Goal: Obtain resource: Download file/media

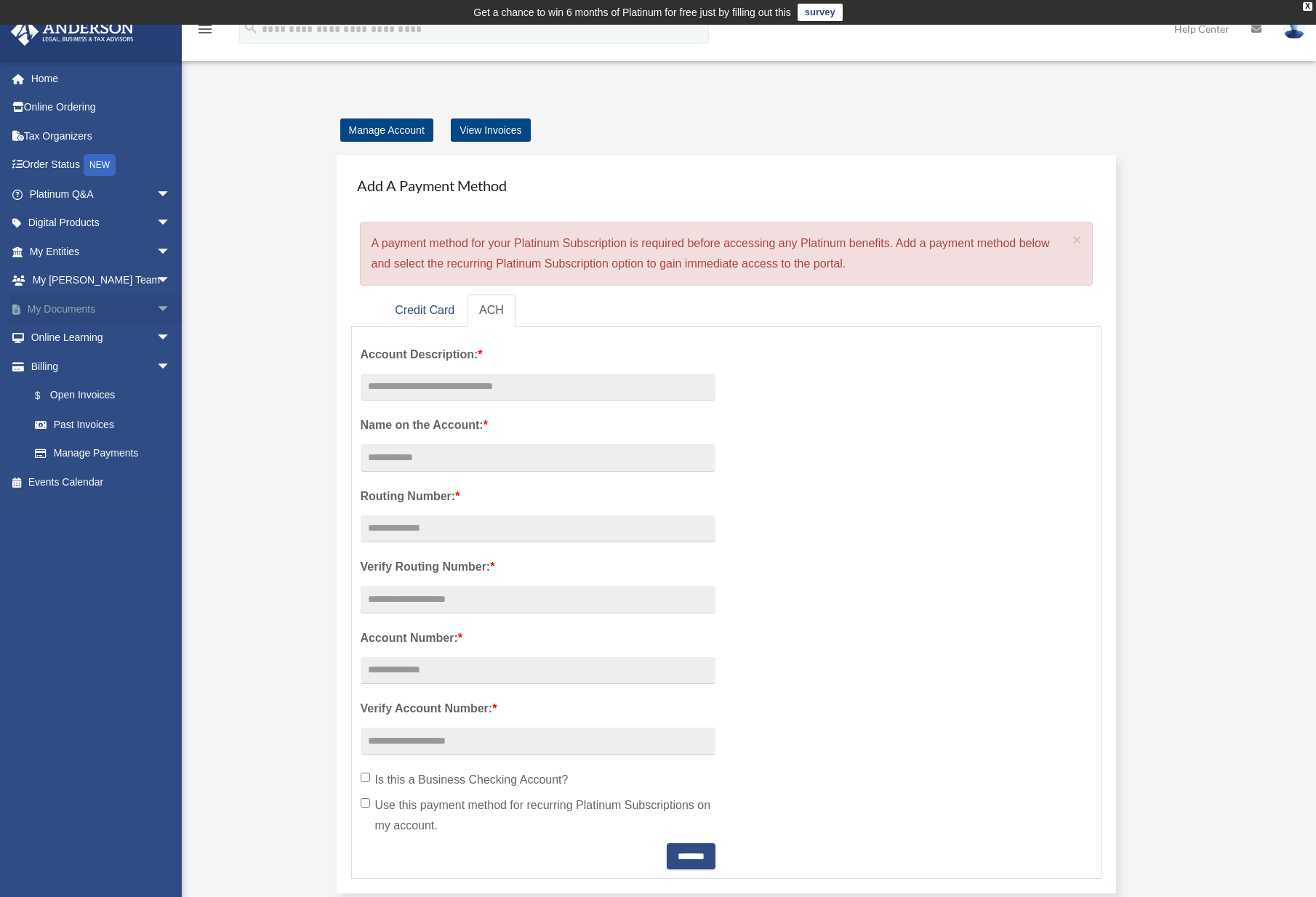
click at [104, 304] on link "My Documents arrow_drop_down" at bounding box center [101, 309] width 182 height 29
click at [157, 307] on span "arrow_drop_down" at bounding box center [171, 309] width 29 height 30
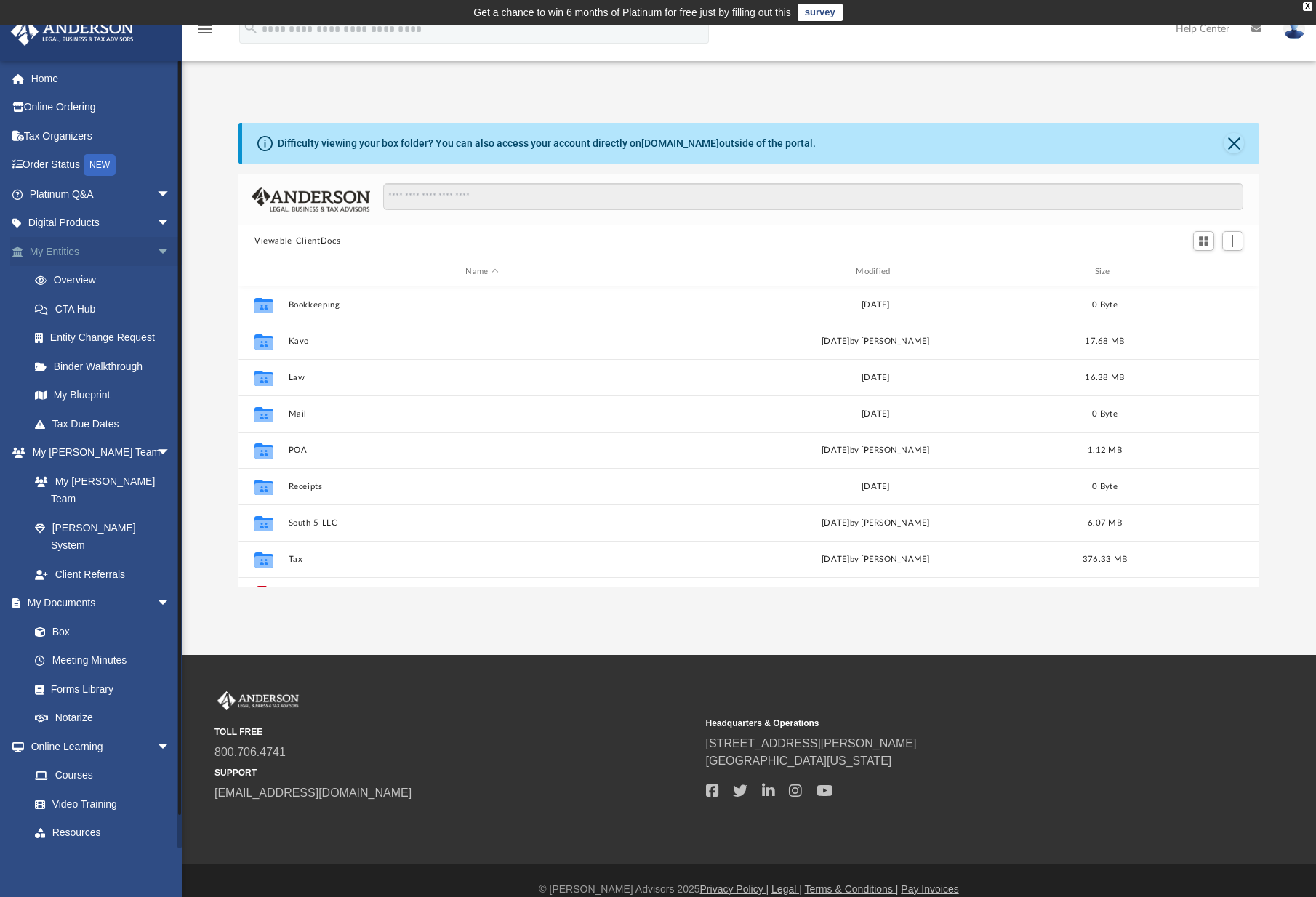
click at [157, 251] on span "arrow_drop_down" at bounding box center [171, 251] width 29 height 30
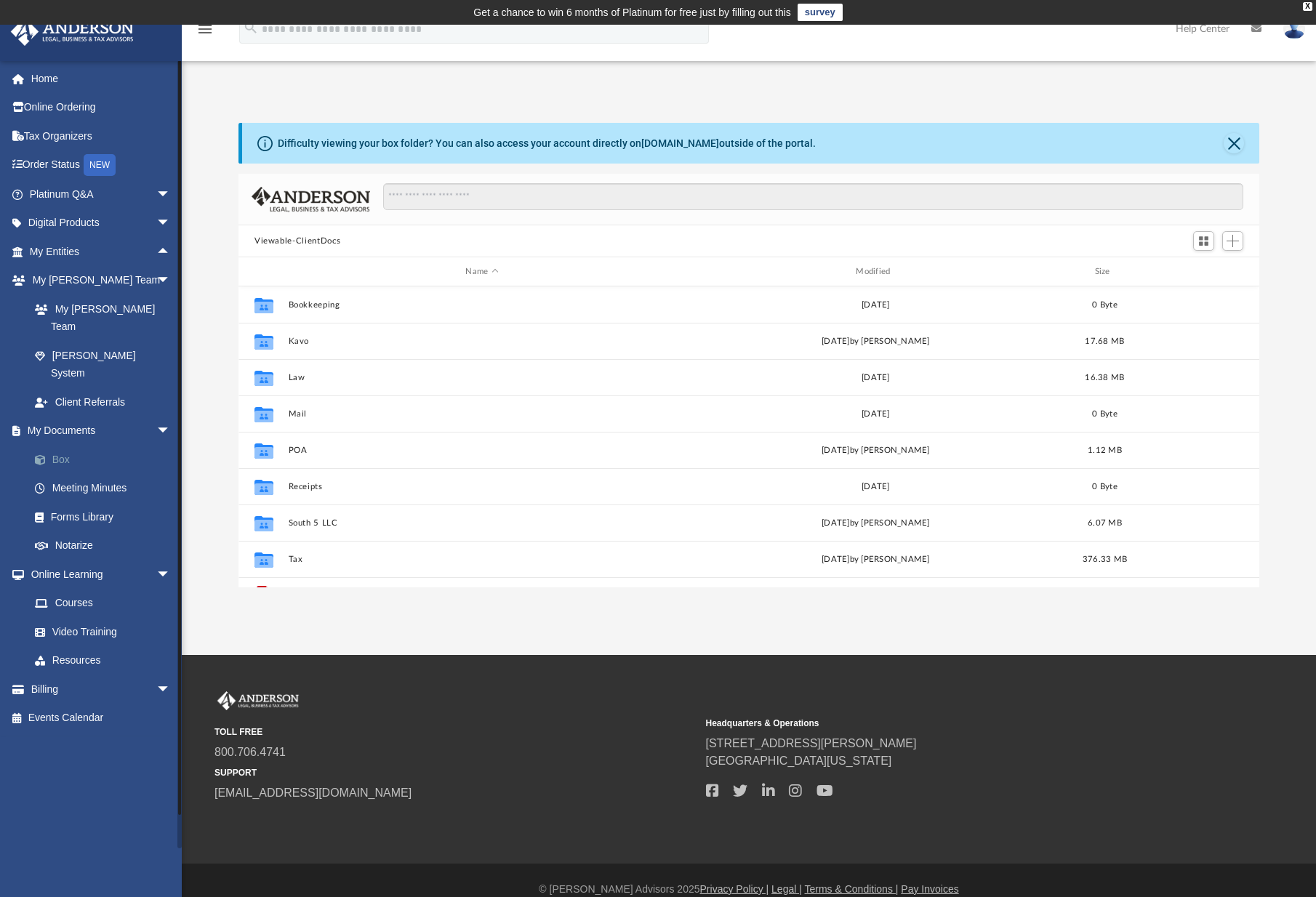
click at [77, 445] on link "Box" at bounding box center [107, 459] width 173 height 29
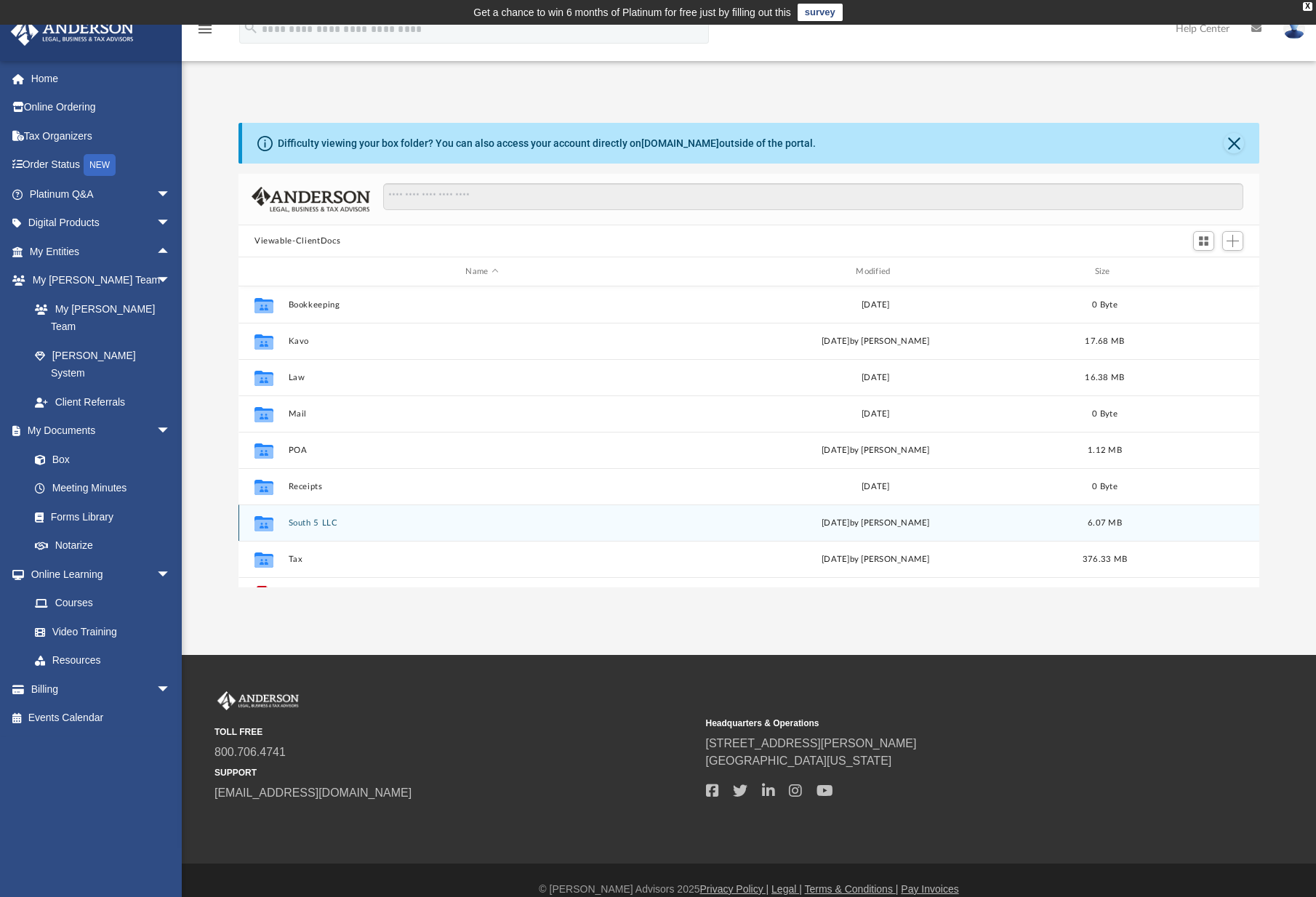
scroll to position [26, 0]
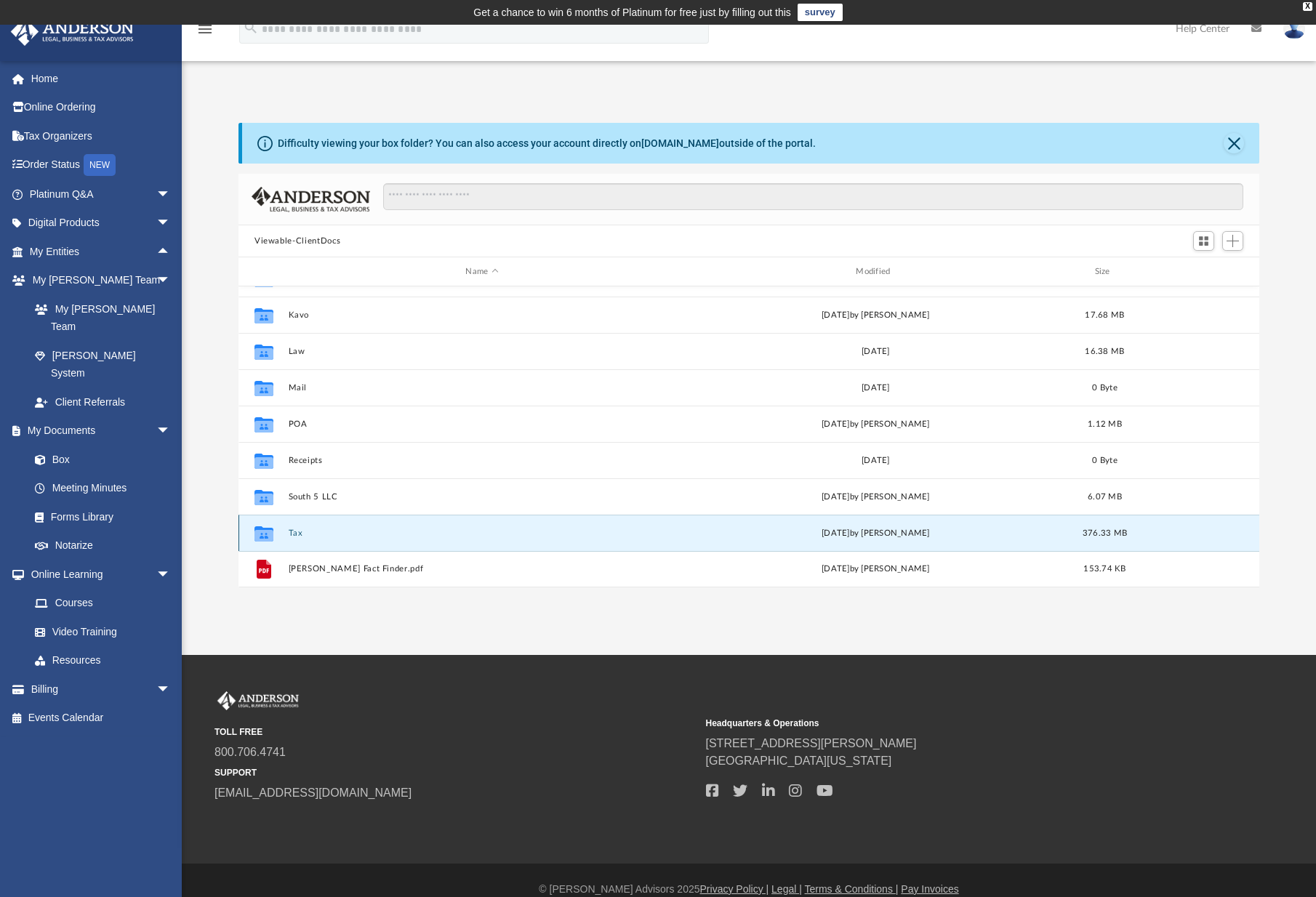
click at [331, 535] on button "Tax" at bounding box center [482, 533] width 387 height 9
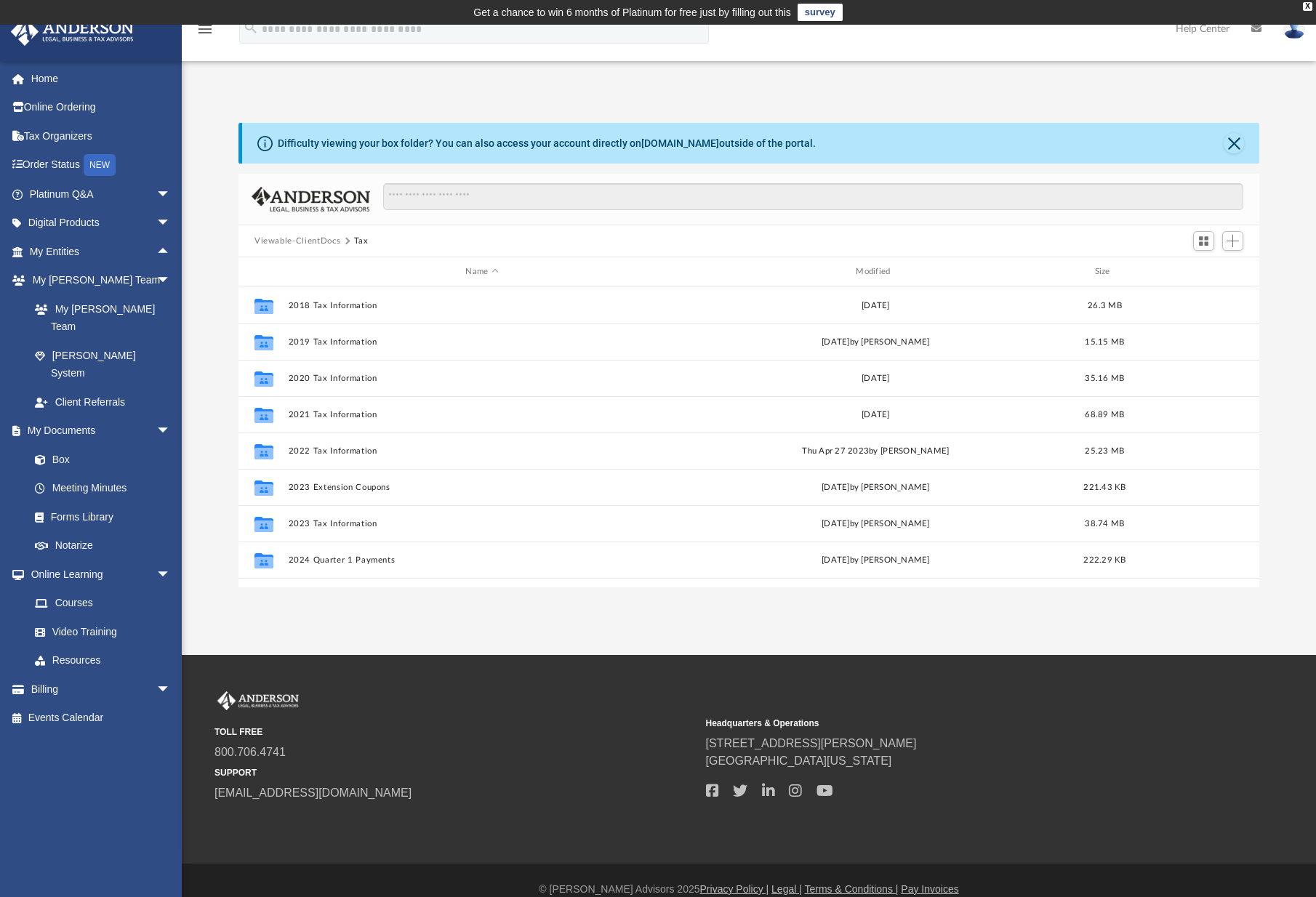
scroll to position [172, 0]
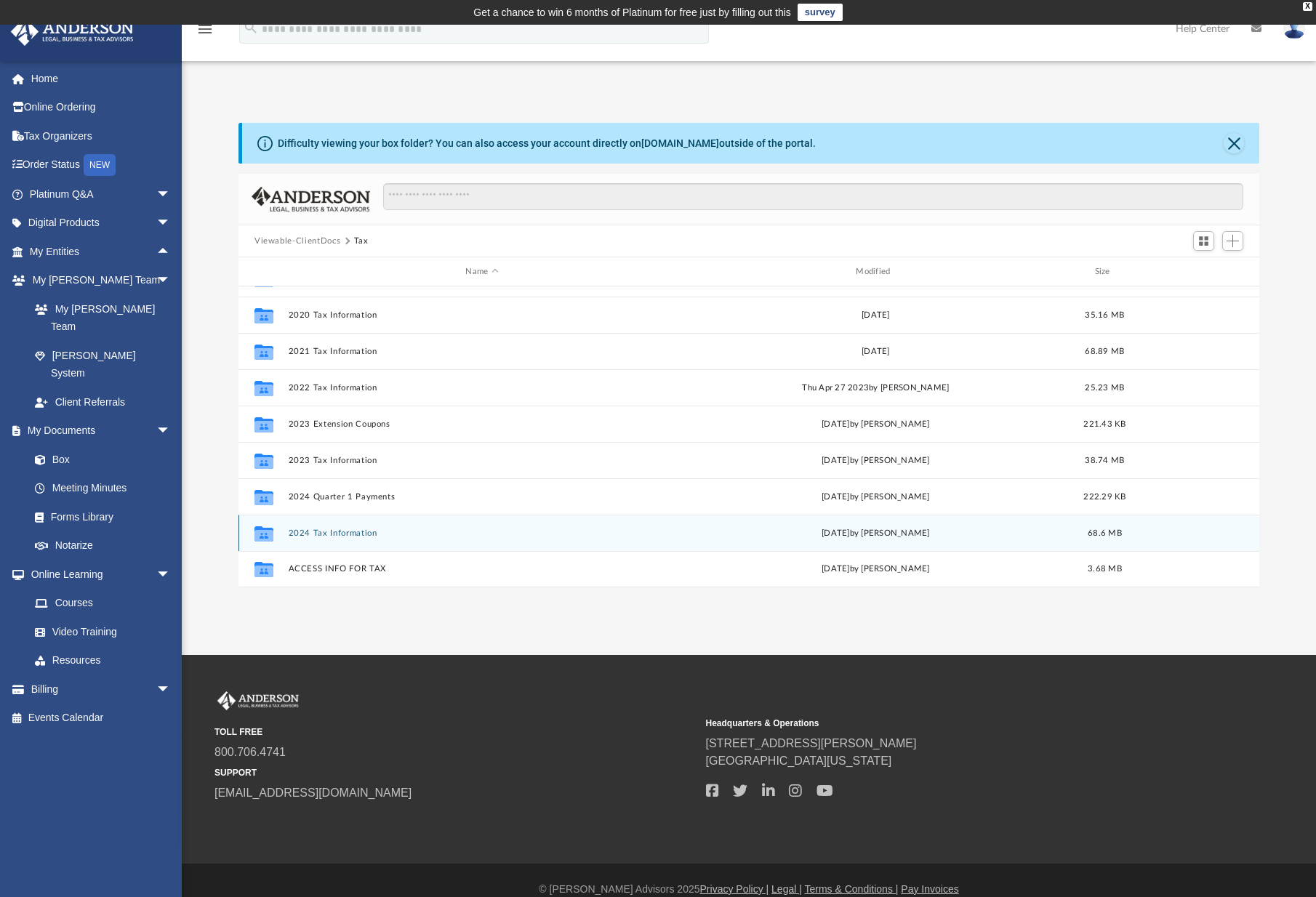
click at [379, 535] on button "2024 Tax Information" at bounding box center [482, 533] width 387 height 9
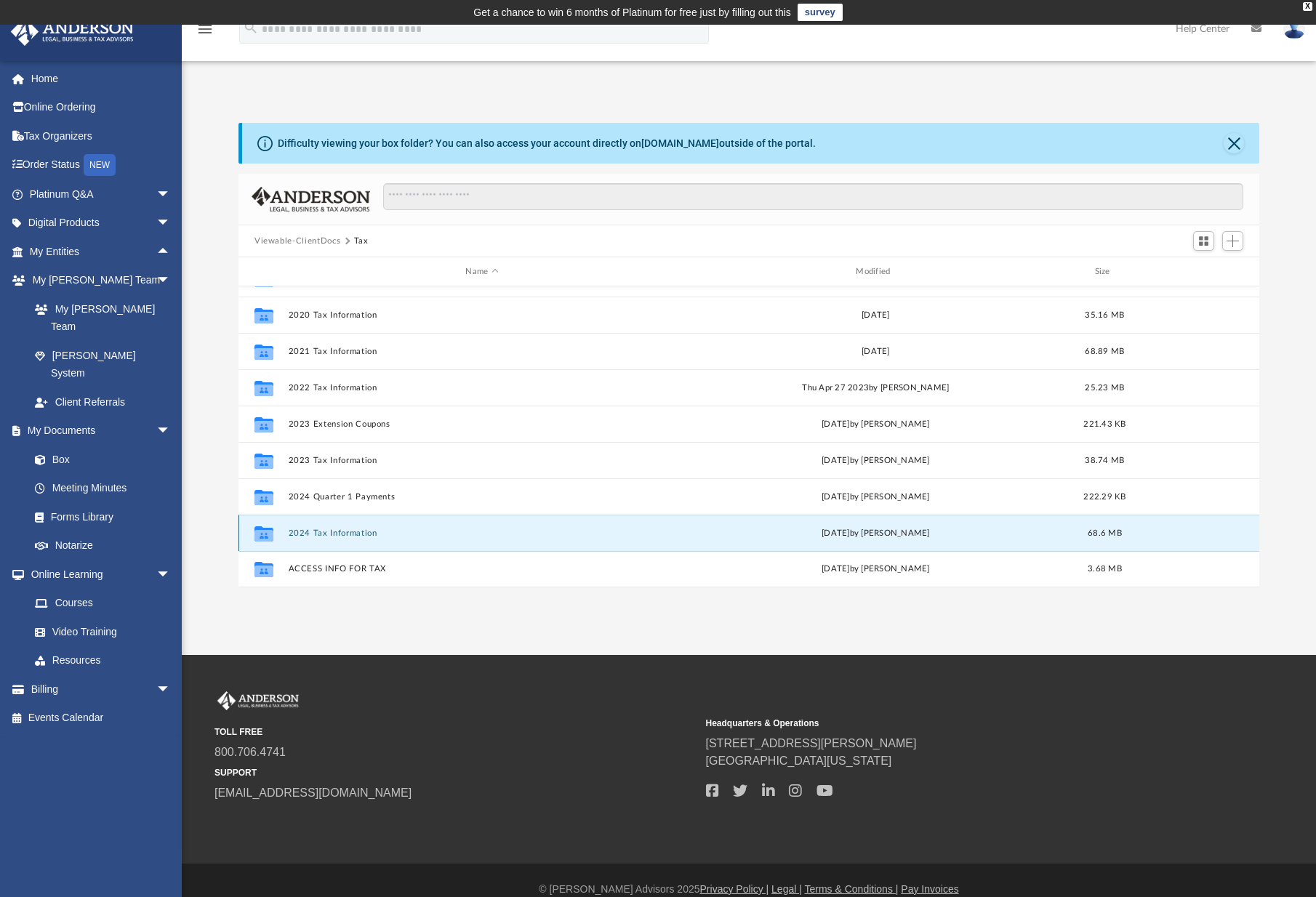
click at [379, 535] on button "2024 Tax Information" at bounding box center [482, 533] width 387 height 9
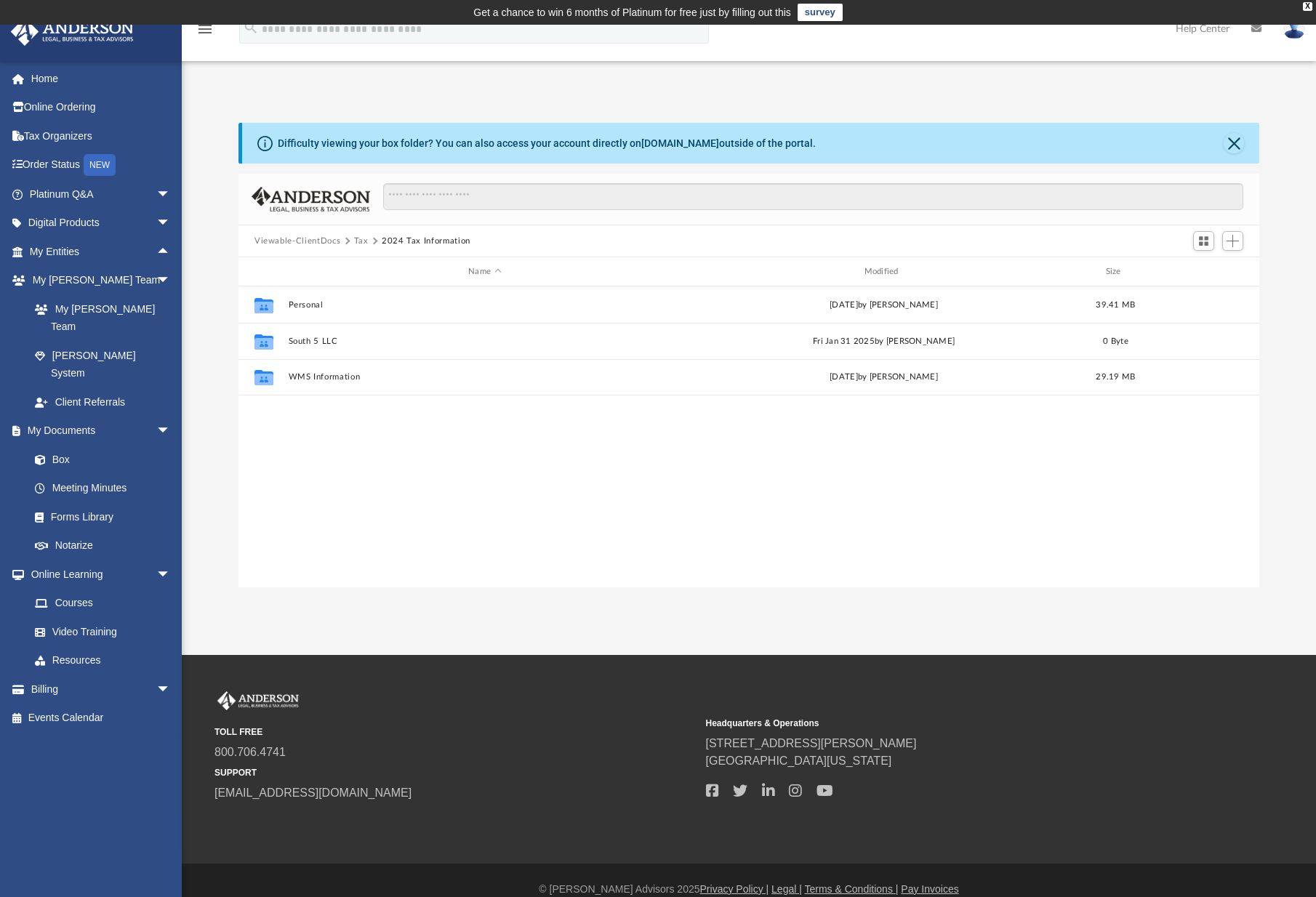
scroll to position [0, 0]
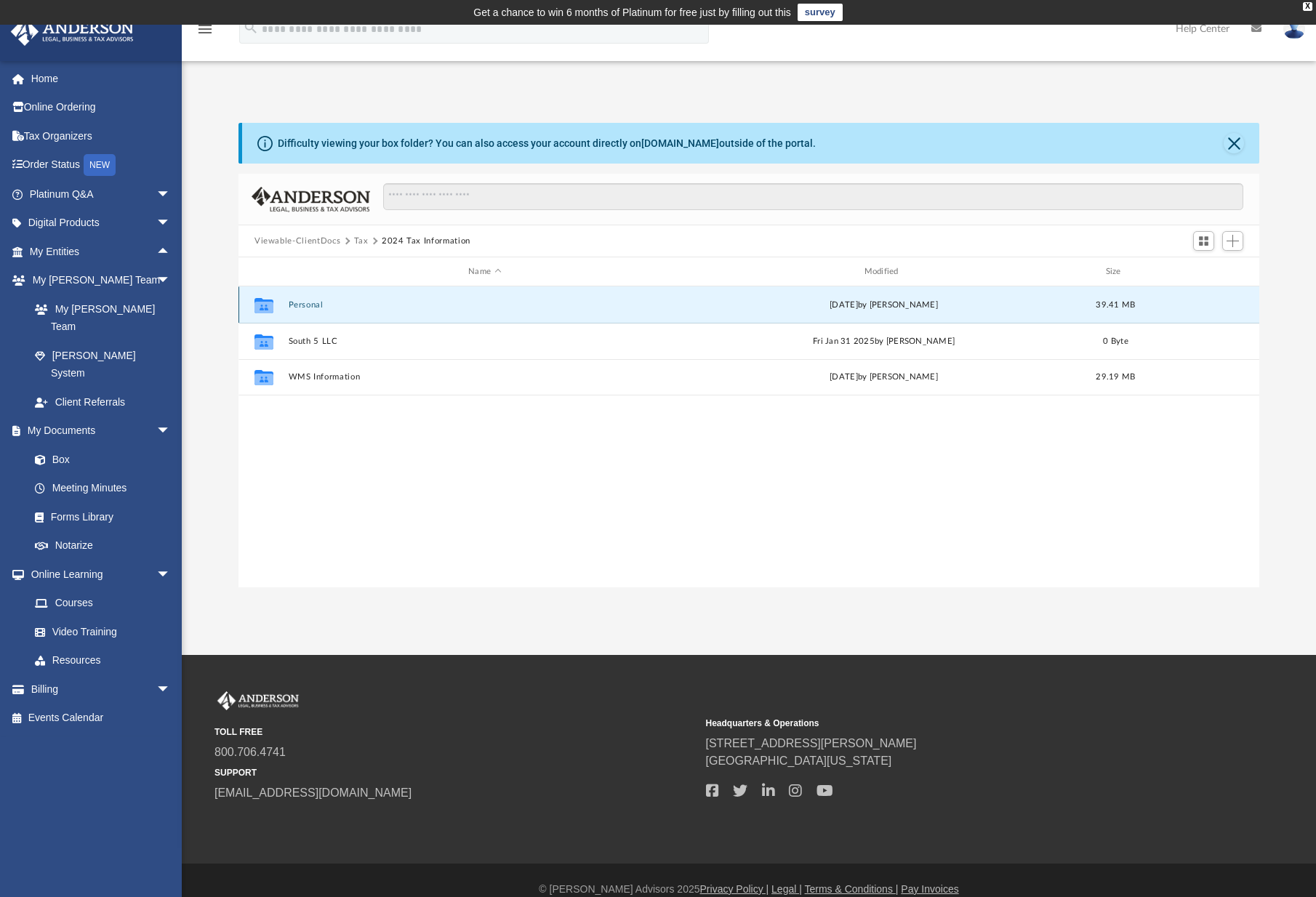
click at [306, 306] on button "Personal" at bounding box center [484, 305] width 393 height 9
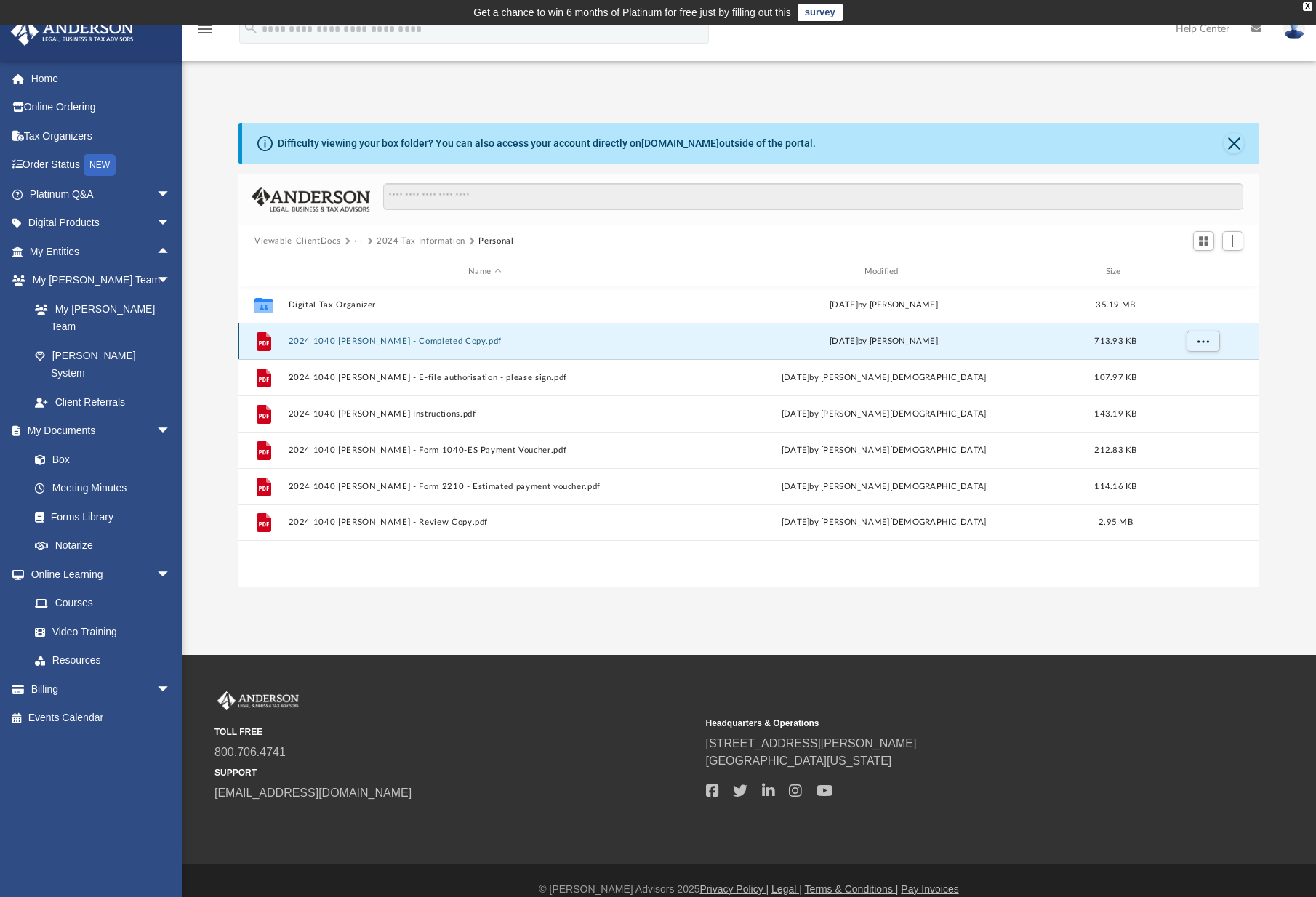
click at [344, 344] on button "2024 1040 [PERSON_NAME] - Completed Copy.pdf" at bounding box center [484, 341] width 393 height 9
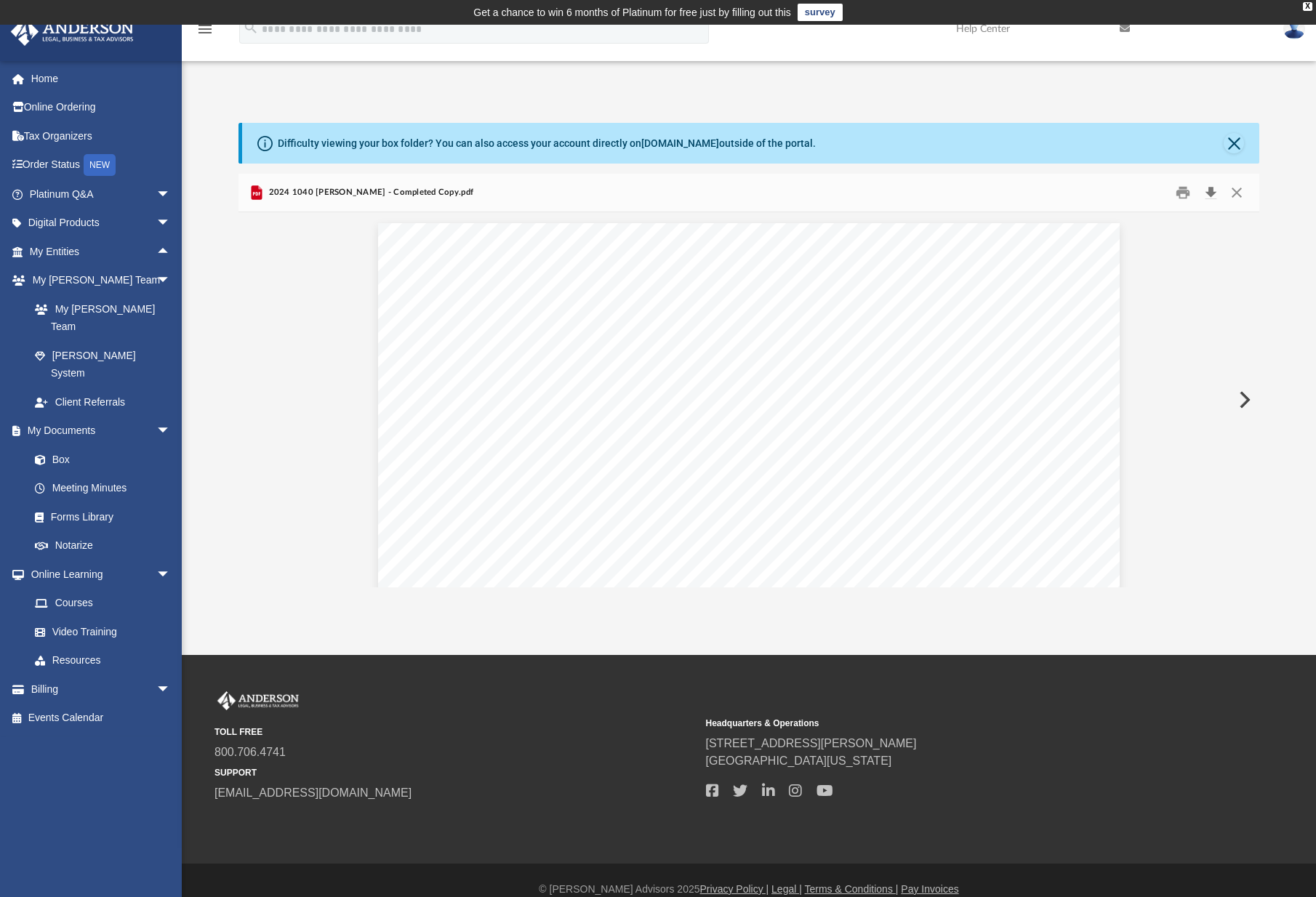
click at [1209, 189] on button "Download" at bounding box center [1210, 193] width 26 height 23
click at [1235, 188] on button "Close" at bounding box center [1237, 193] width 26 height 23
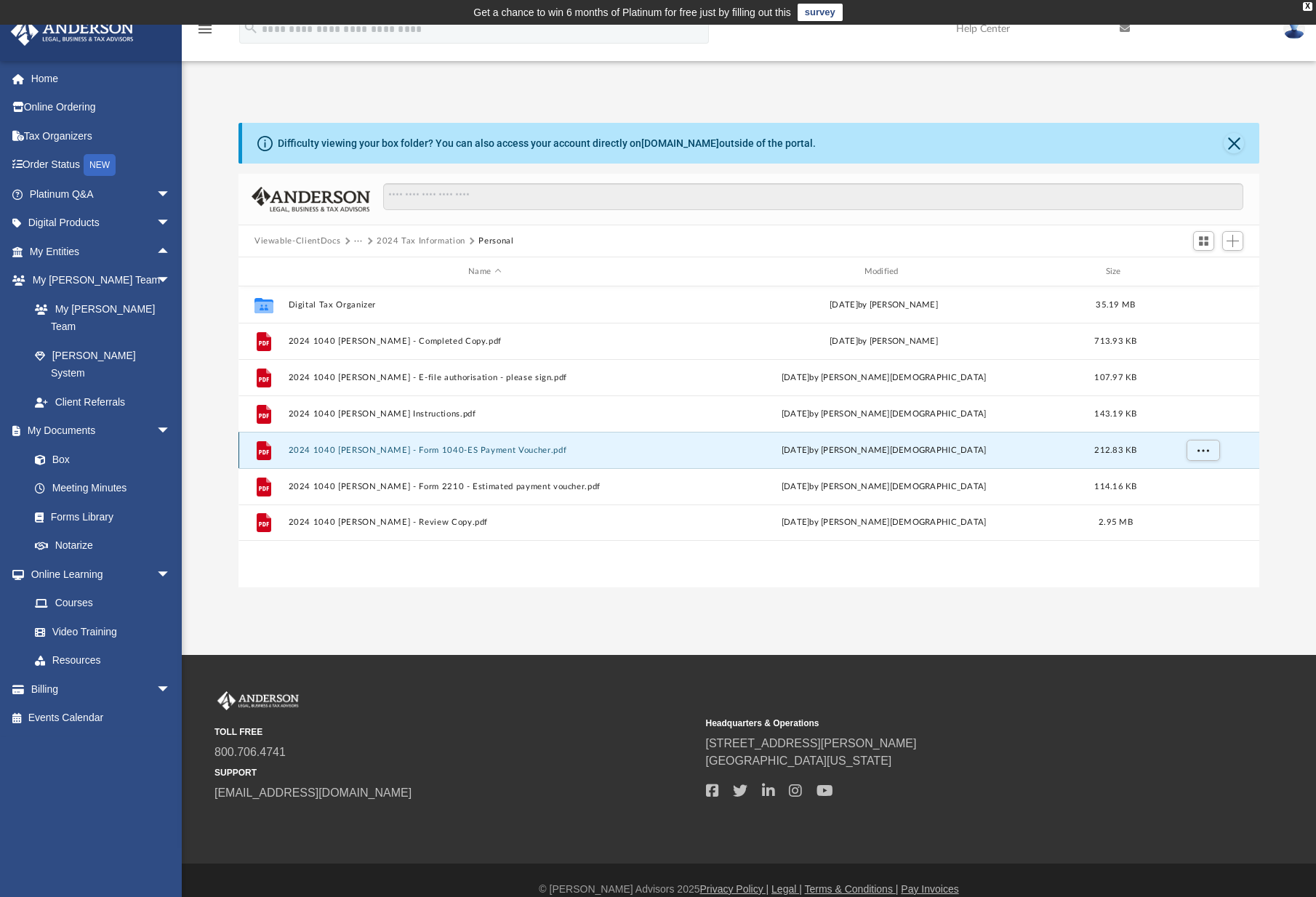
click at [350, 450] on button "2024 1040 [PERSON_NAME] - Form 1040-ES Payment Voucher.pdf" at bounding box center [484, 450] width 393 height 9
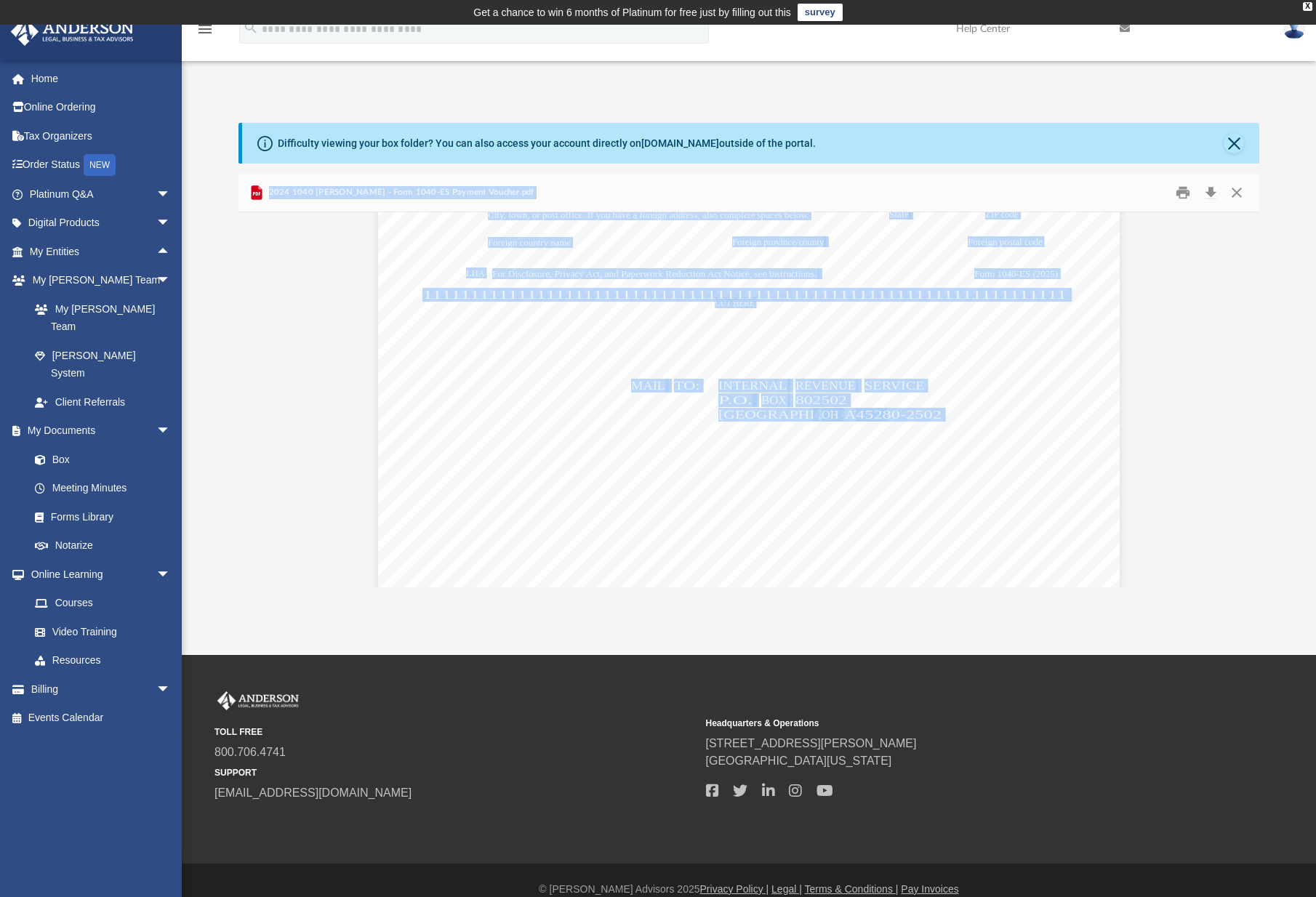
scroll to position [2472, 0]
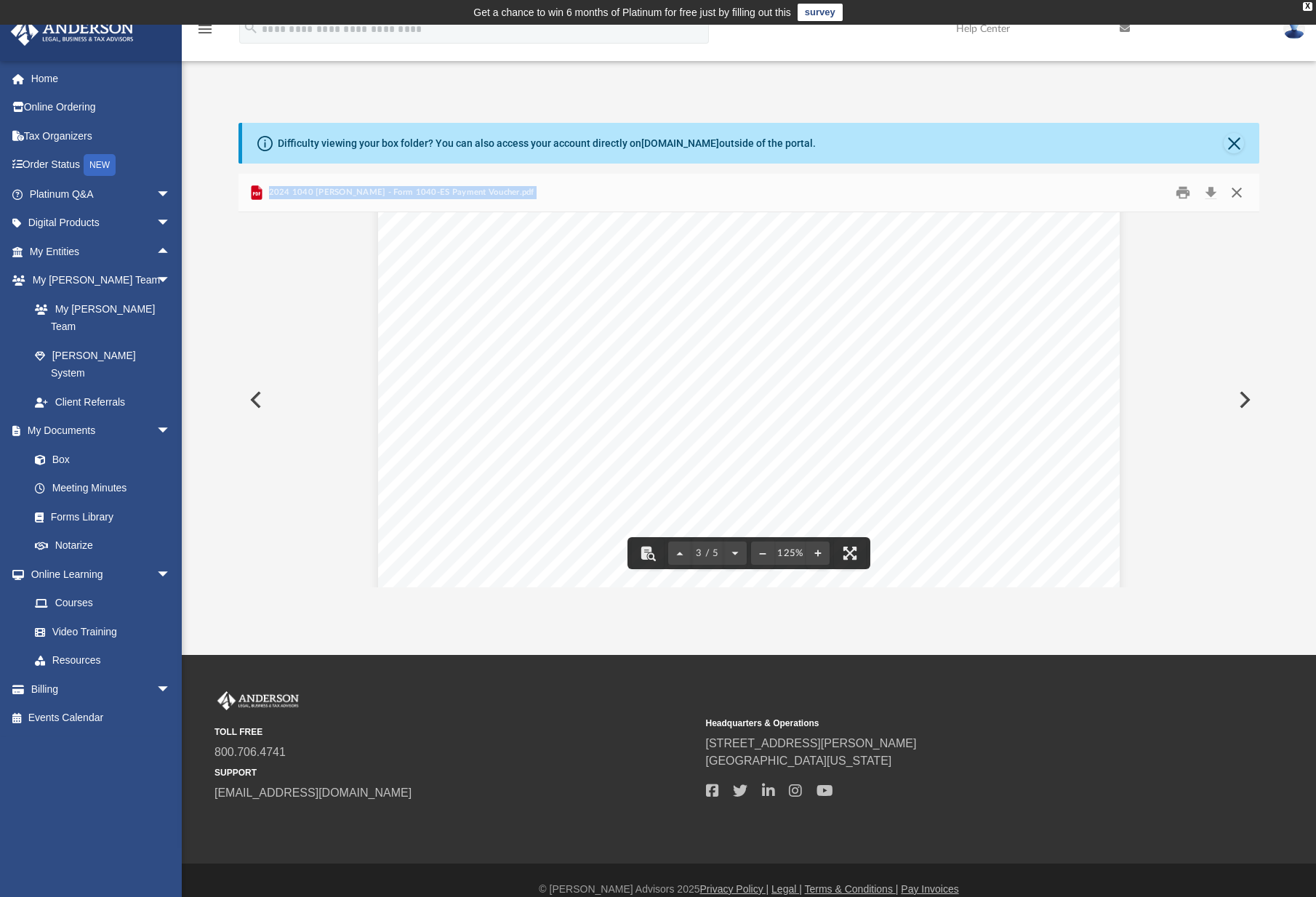
click at [1245, 188] on button "Close" at bounding box center [1237, 193] width 26 height 23
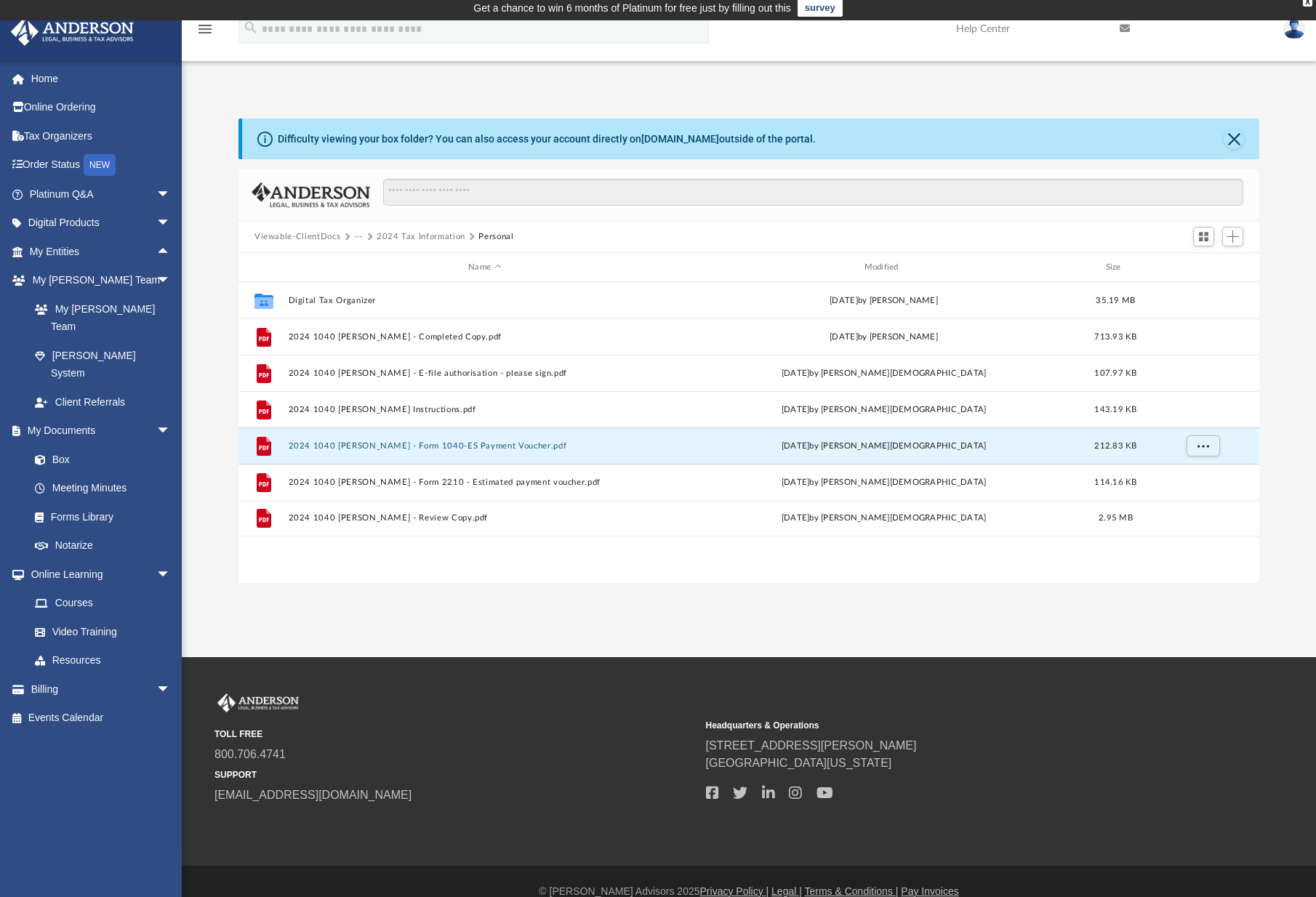
scroll to position [0, 0]
